Goal: Information Seeking & Learning: Learn about a topic

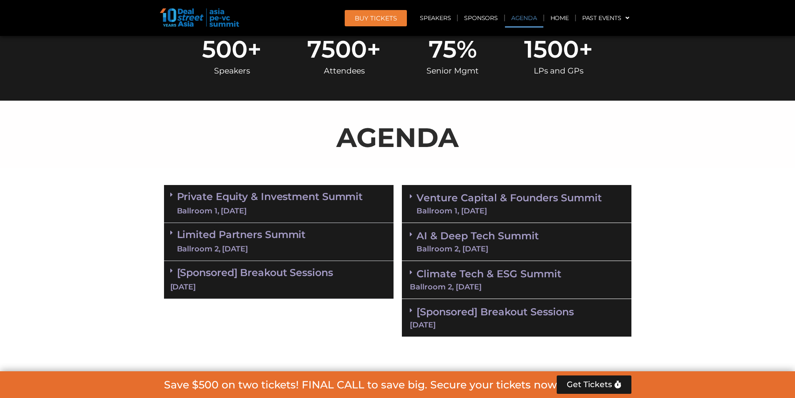
scroll to position [376, 0]
click at [246, 229] on link "Limited Partners [GEOGRAPHIC_DATA] 2, [DATE]" at bounding box center [241, 241] width 129 height 25
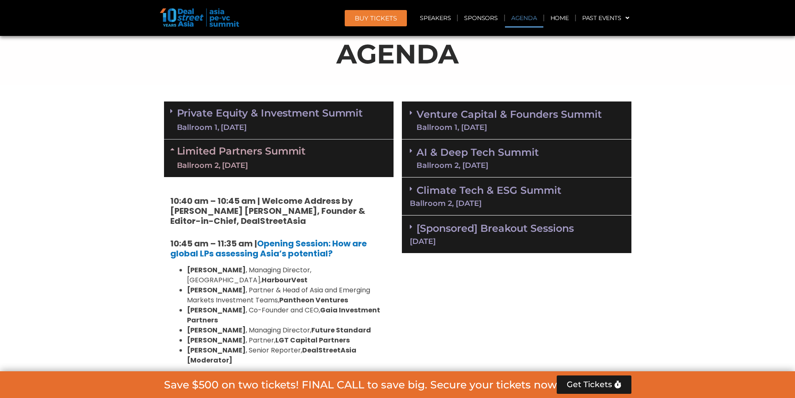
scroll to position [584, 0]
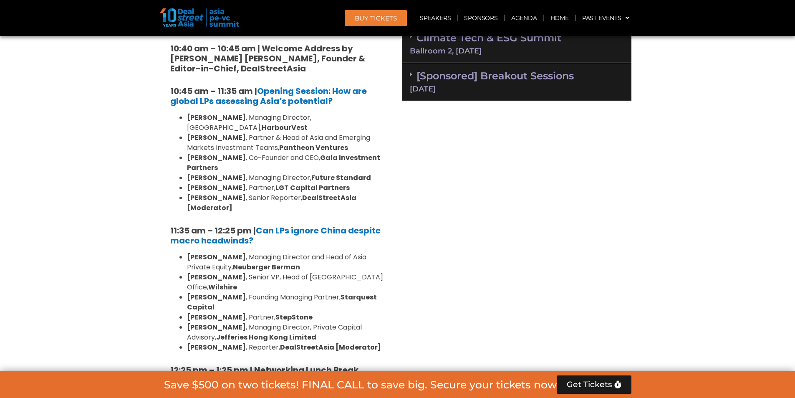
scroll to position [626, 0]
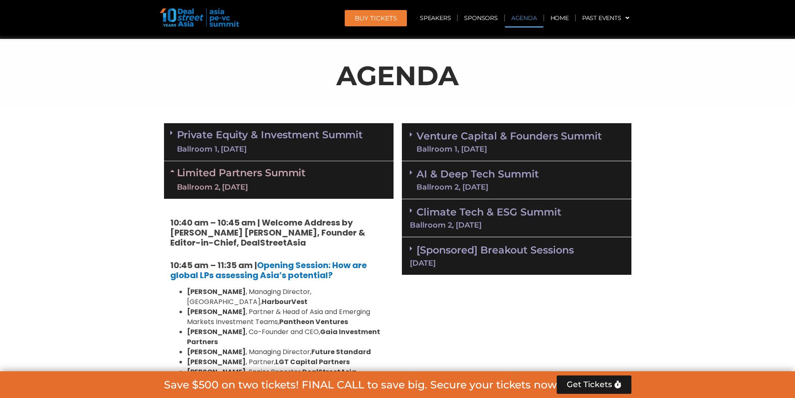
scroll to position [417, 0]
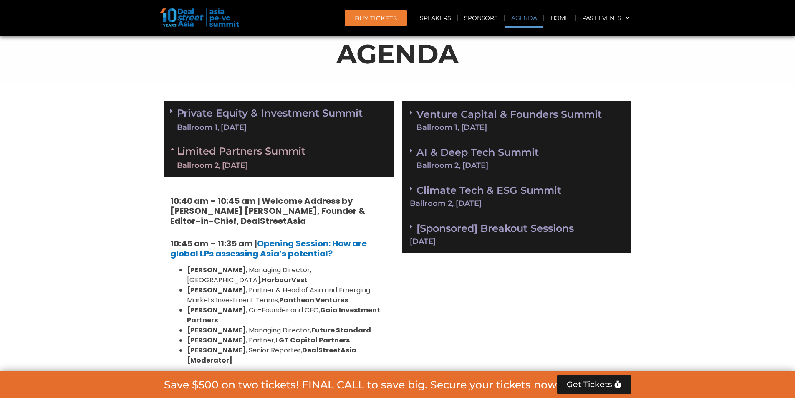
click at [253, 117] on link "Private Equity & Investment Summit Ballroom 1, [DATE]" at bounding box center [270, 120] width 186 height 25
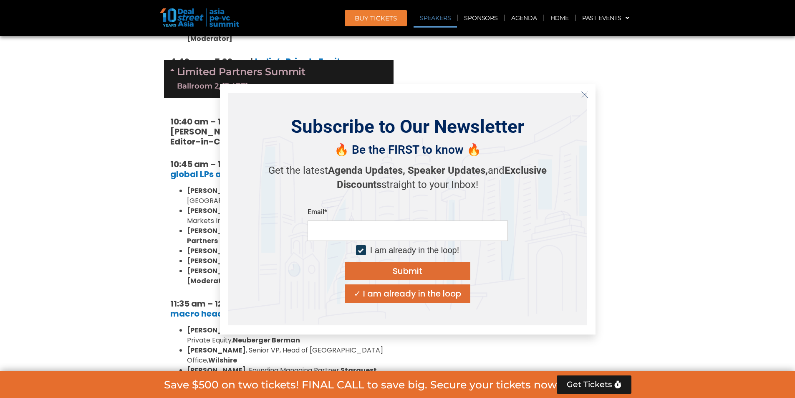
scroll to position [1626, 0]
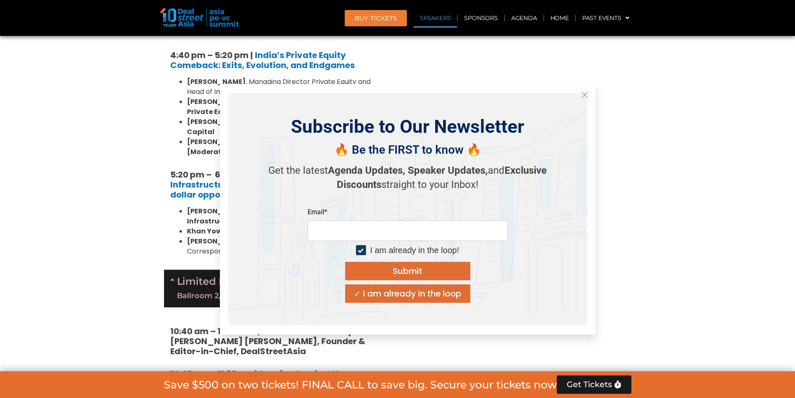
click at [94, 204] on section "Private Equity & Investment Summit Ballroom 1, [DATE] 8:00 am – 9:00 am | Regis…" at bounding box center [397, 113] width 795 height 2364
click at [585, 95] on icon "Close" at bounding box center [585, 95] width 8 height 8
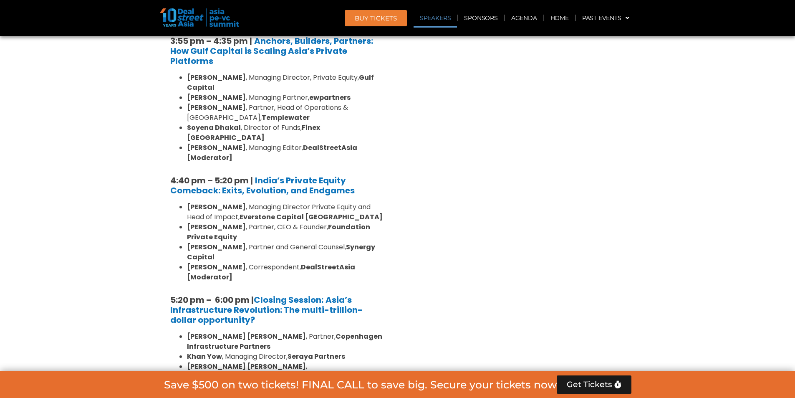
click at [630, 159] on div "Venture Capital & Founders​ Summit Ballroom 1, [DATE] 8:00 am – 9:00 am | Regis…" at bounding box center [517, 238] width 238 height 2364
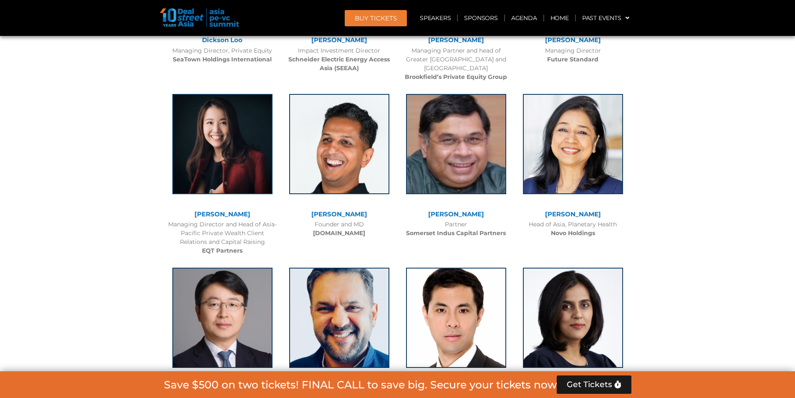
scroll to position [1144, 0]
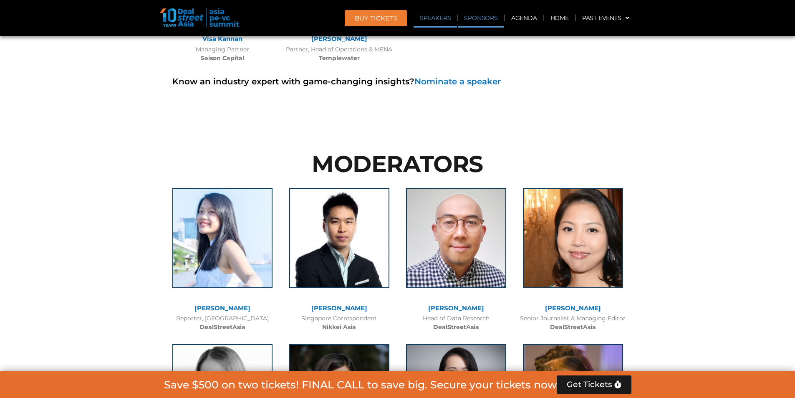
scroll to position [886, 0]
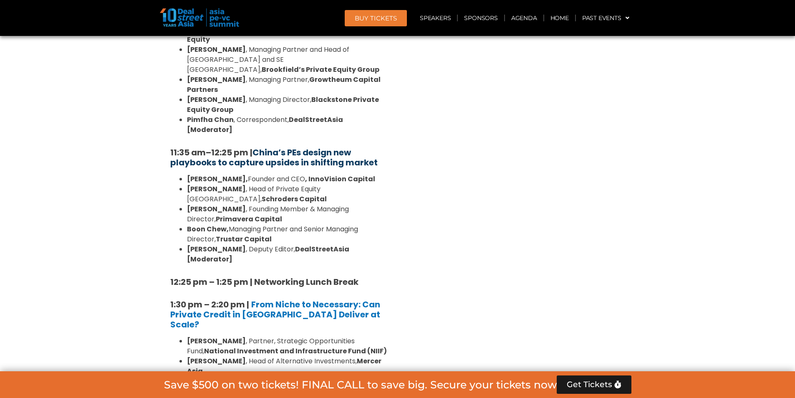
click at [288, 146] on strong "China’s PEs design new playbooks to capture upsides in shifting market" at bounding box center [273, 157] width 207 height 22
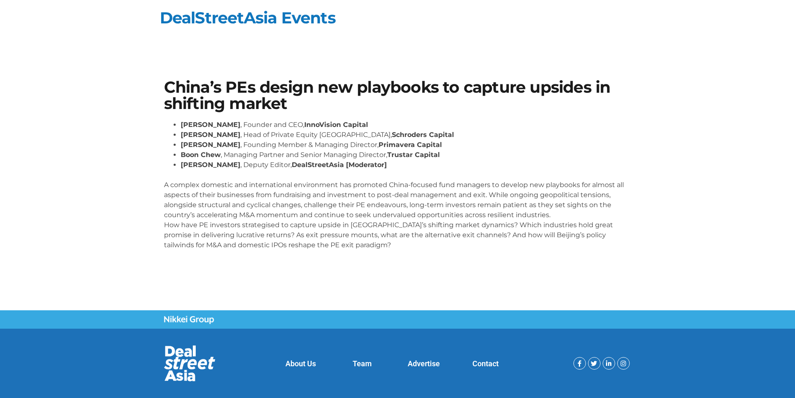
click at [238, 202] on p "A complex domestic and international environment has promoted China-focused fun…" at bounding box center [397, 210] width 467 height 80
click at [534, 205] on p "A complex domestic and international environment has promoted China-focused fun…" at bounding box center [397, 210] width 467 height 80
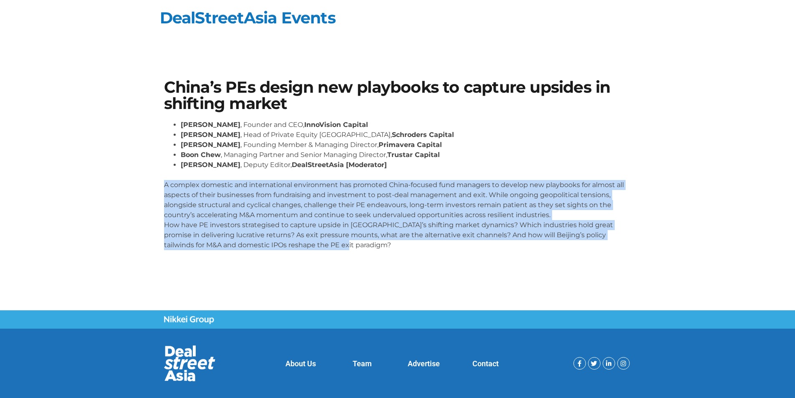
drag, startPoint x: 154, startPoint y: 186, endPoint x: 522, endPoint y: 249, distance: 373.4
click at [522, 249] on section "China’s PEs design new playbooks to capture upsides in shifting market Lane Zha…" at bounding box center [397, 167] width 795 height 227
copy p "A complex domestic and international environment has promoted China-focused fun…"
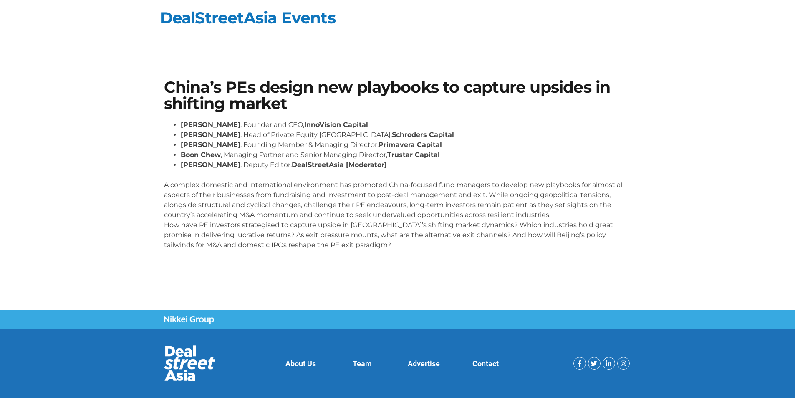
click at [623, 154] on li "Boon Chew , Managing Partner and Senior Managing Director, Trustar Capital" at bounding box center [406, 155] width 451 height 10
click at [592, 161] on li "Eudora Wang , Deputy Editor, DealStreetAsia [Moderator]" at bounding box center [406, 165] width 451 height 10
